Goal: Task Accomplishment & Management: Complete application form

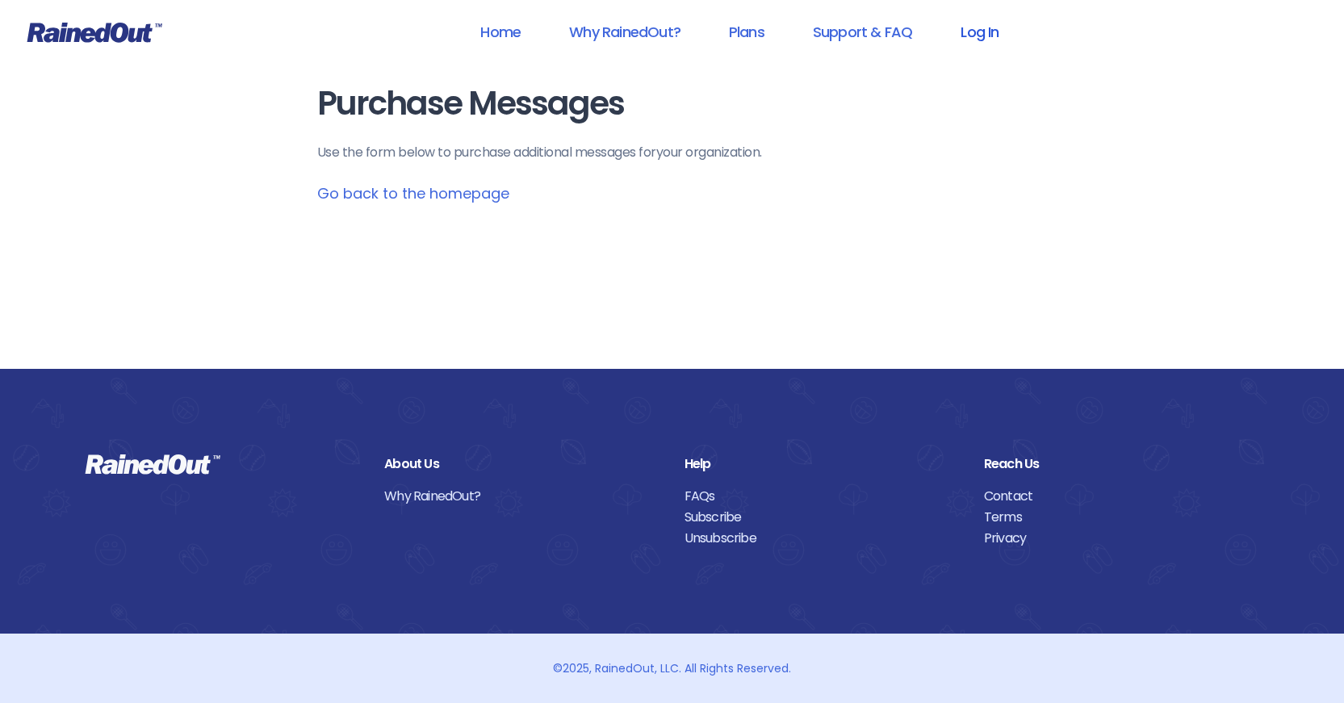
click at [980, 42] on link "Log In" at bounding box center [979, 32] width 80 height 36
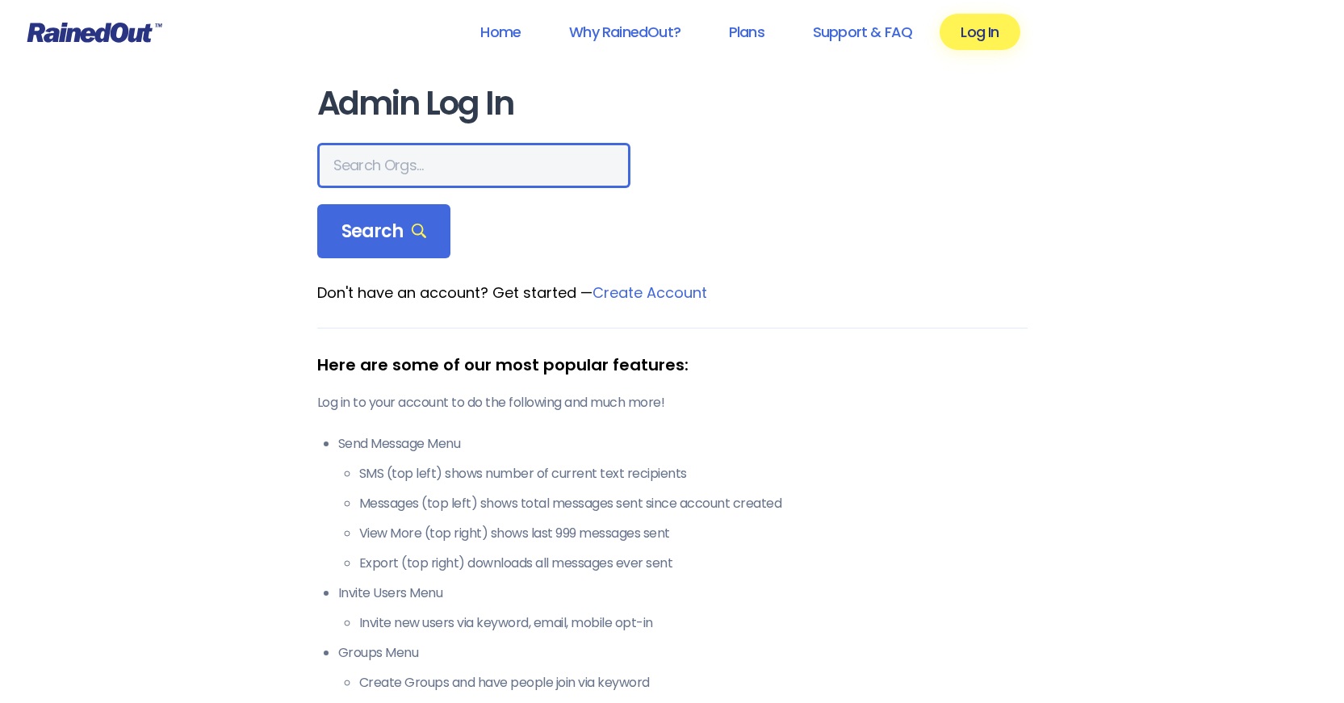
click at [389, 163] on input "text" at bounding box center [473, 165] width 313 height 45
type input "[GEOGRAPHIC_DATA]"
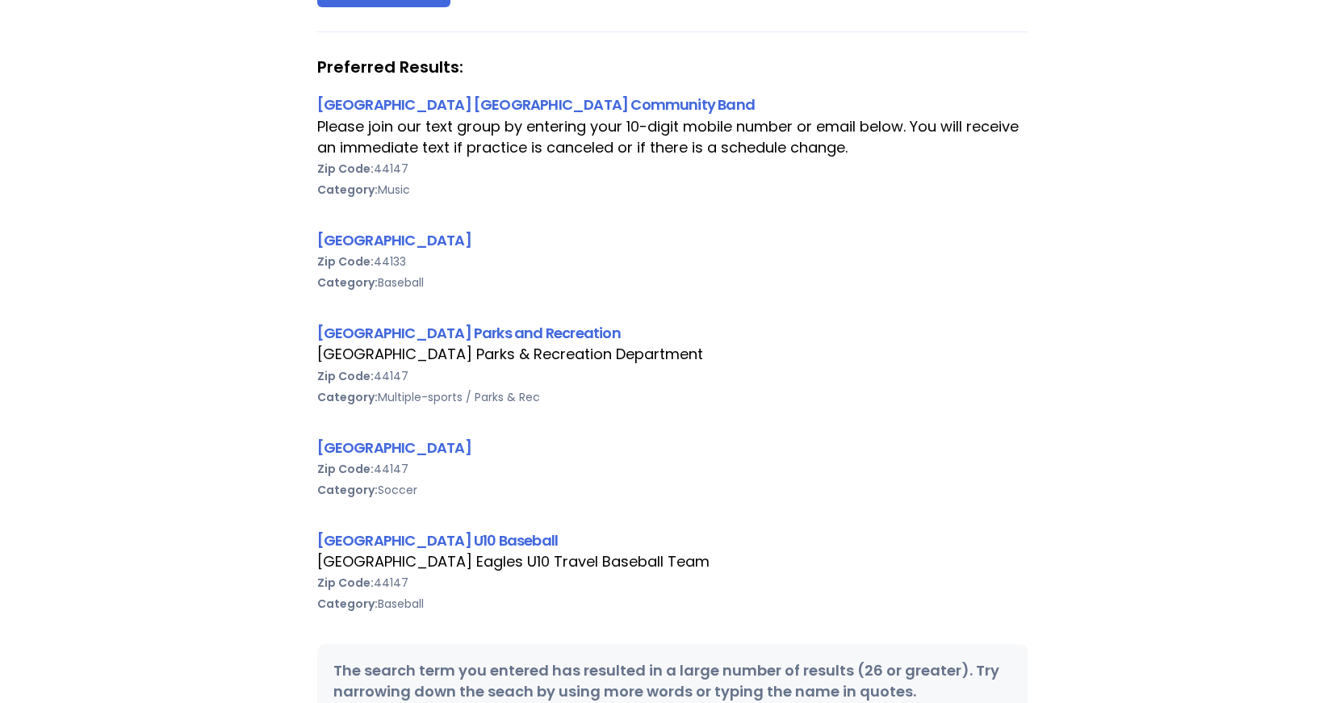
scroll to position [323, 0]
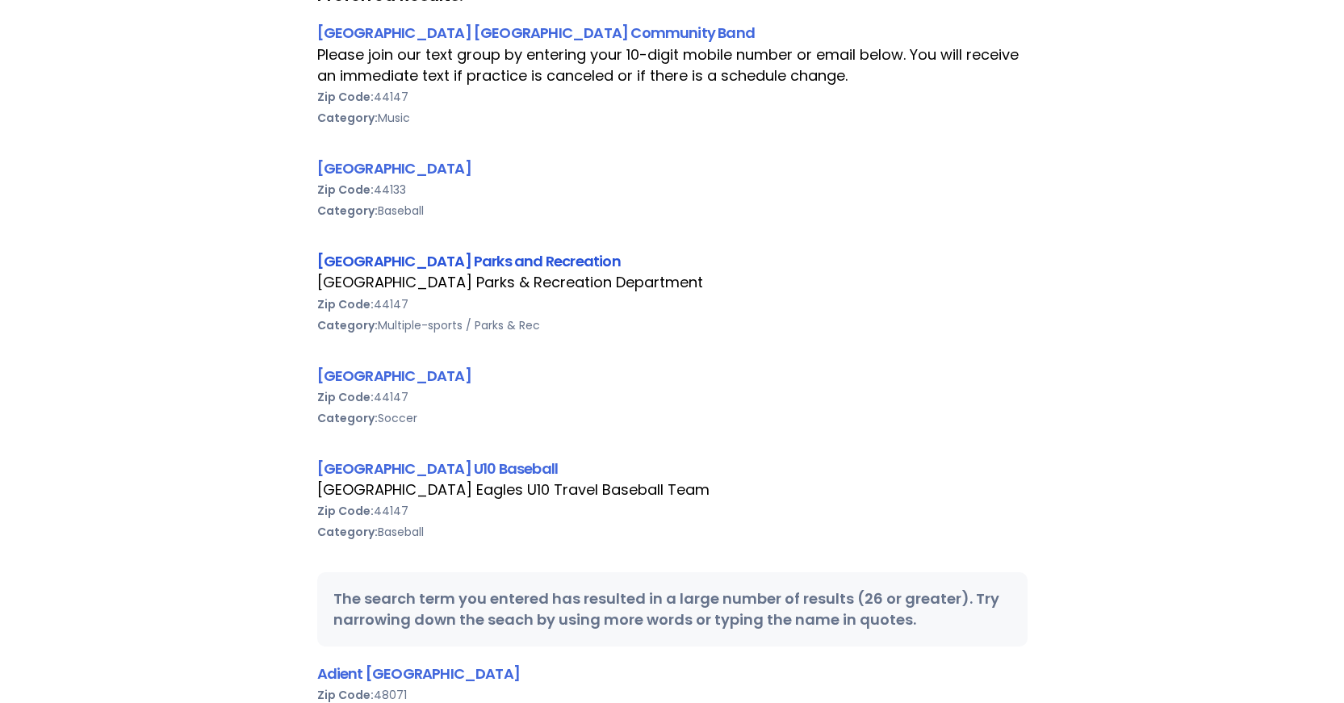
click at [537, 262] on link "[GEOGRAPHIC_DATA] Parks and Recreation" at bounding box center [468, 261] width 303 height 20
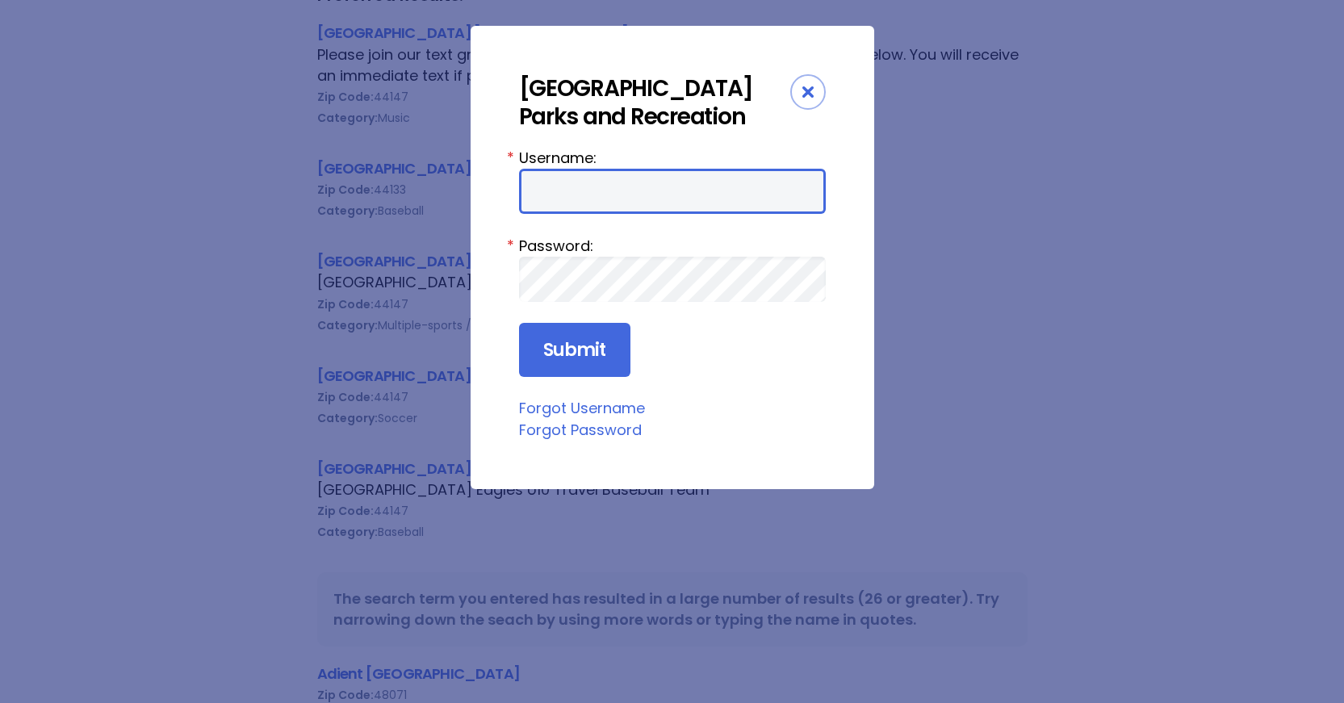
click at [574, 200] on input "Username:" at bounding box center [672, 191] width 307 height 45
type input "broadviewheights"
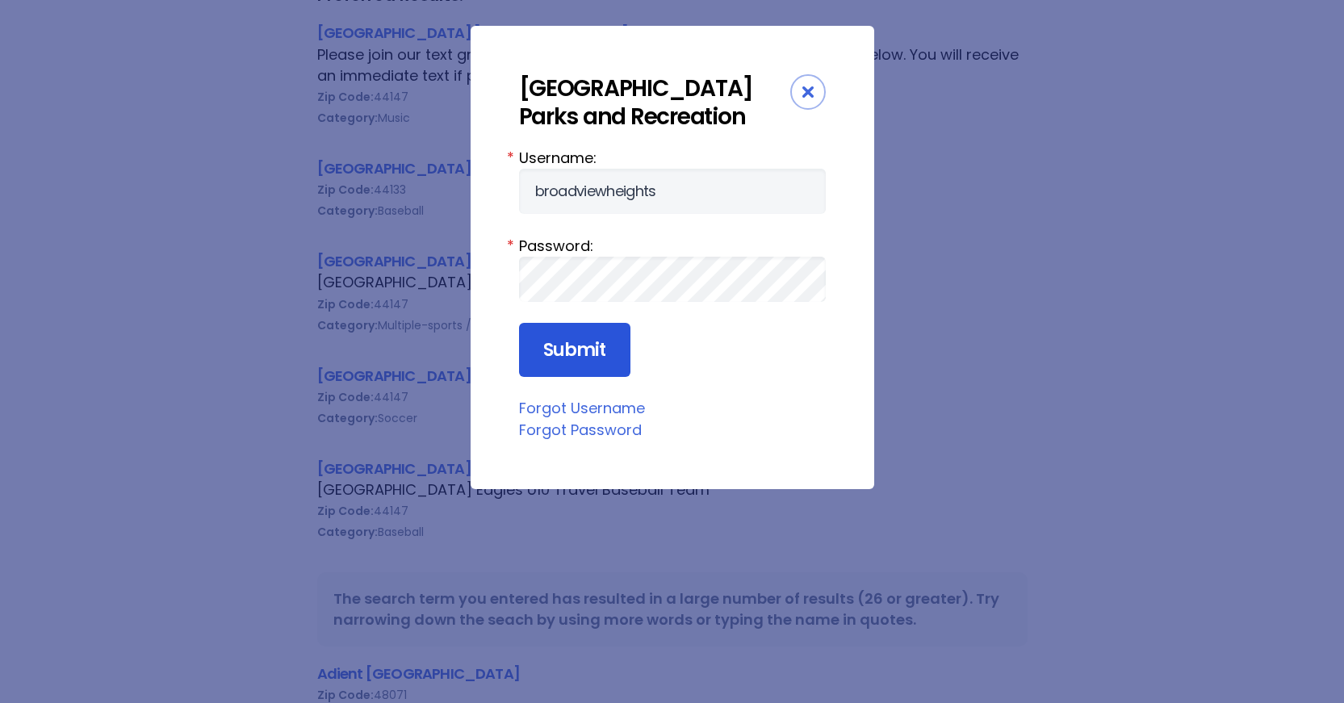
click at [598, 373] on input "Submit" at bounding box center [574, 350] width 111 height 55
